Goal: Find specific page/section: Find specific page/section

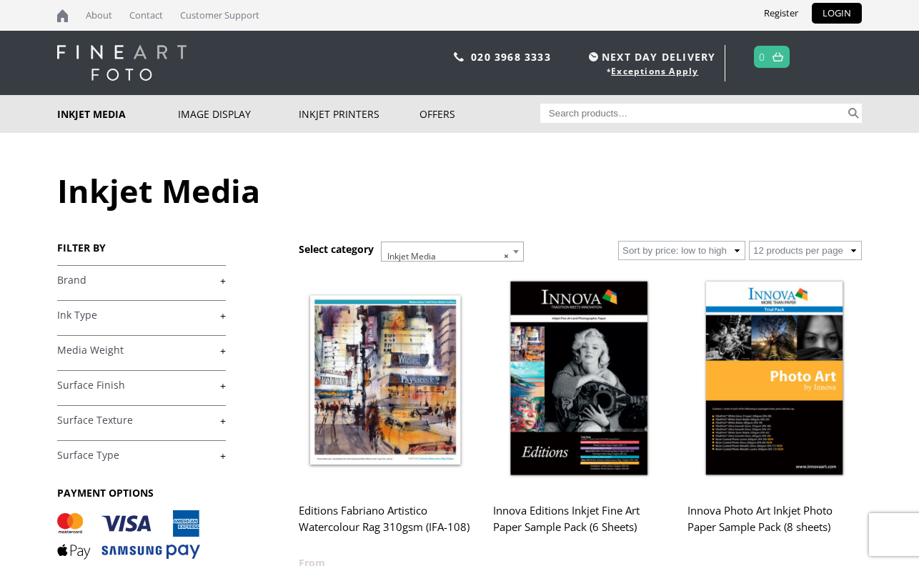
click at [590, 111] on input "Search for:" at bounding box center [693, 113] width 306 height 19
type input "han"
click at [845, 104] on button "Search" at bounding box center [853, 113] width 16 height 19
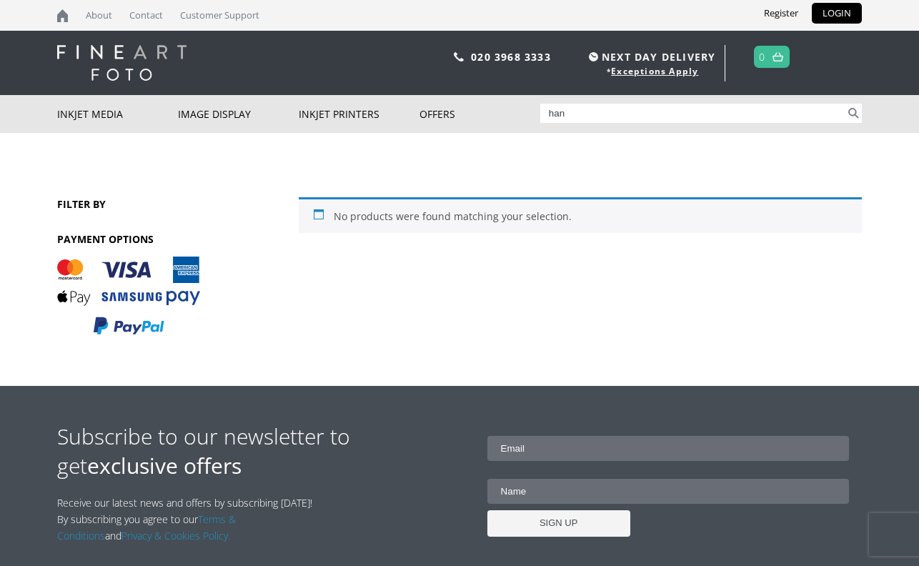
click at [572, 119] on input "han" at bounding box center [693, 113] width 306 height 19
type input "ham"
click at [845, 104] on button "Search" at bounding box center [853, 113] width 16 height 19
